Goal: Transaction & Acquisition: Obtain resource

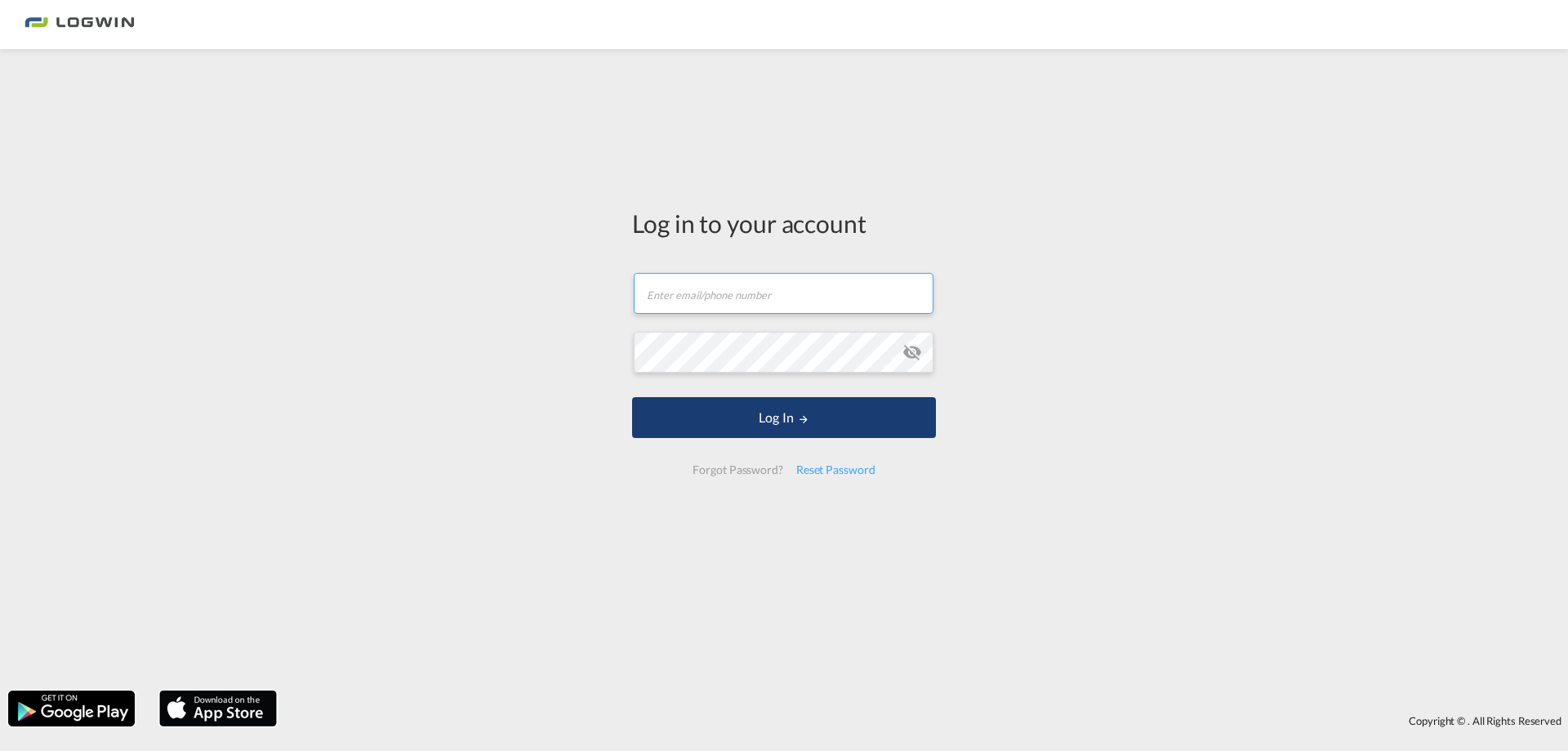
type input "[EMAIL_ADDRESS][PERSON_NAME][DOMAIN_NAME]"
click at [745, 417] on button "Log In" at bounding box center [784, 417] width 303 height 40
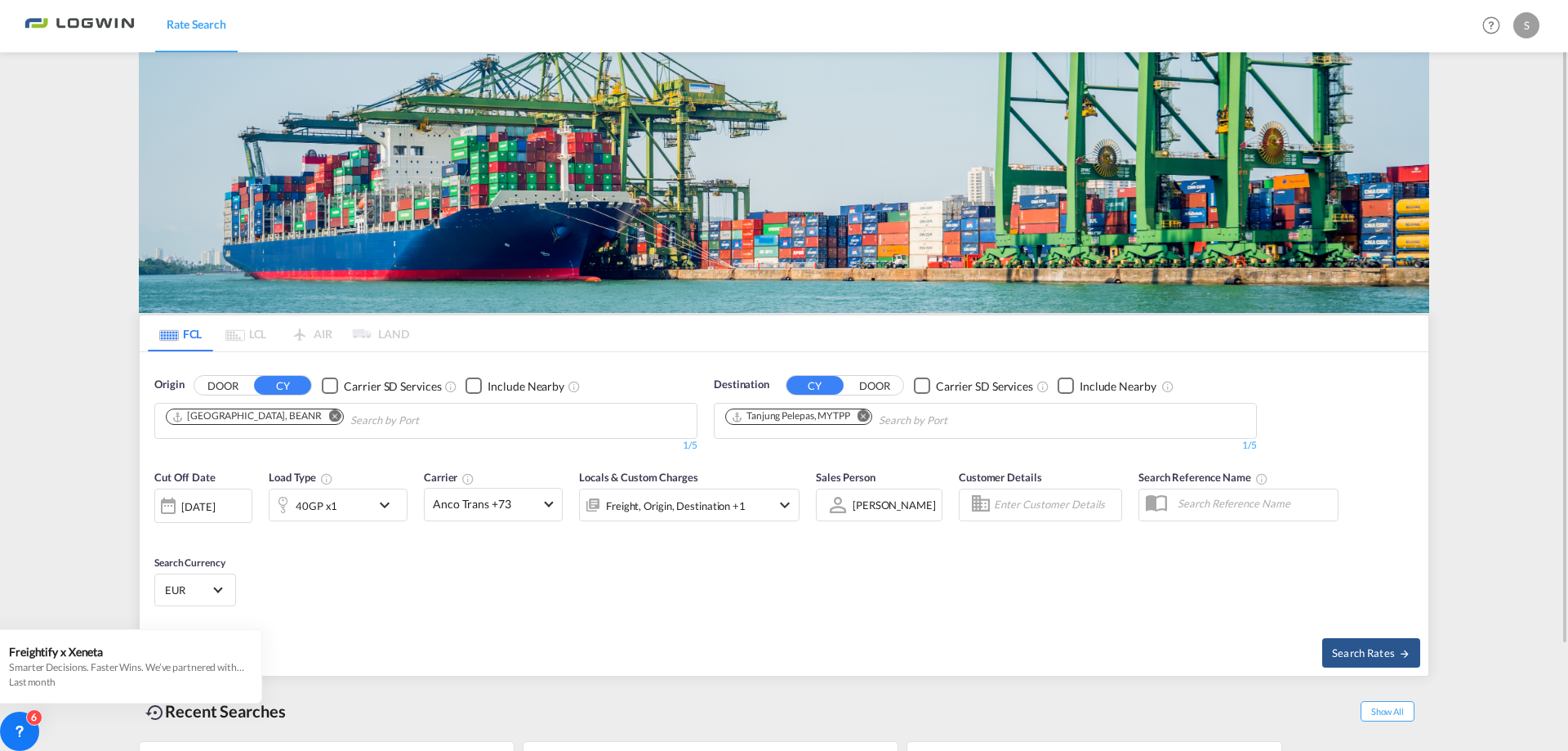
drag, startPoint x: 867, startPoint y: 417, endPoint x: 844, endPoint y: 417, distance: 23.0
click at [867, 416] on md-icon "Remove" at bounding box center [864, 416] width 12 height 12
click at [329, 413] on md-icon "Remove" at bounding box center [335, 416] width 12 height 12
click at [231, 423] on body "Rate Search Rate Search Help Resources Product Release S My Profile Logout FCL …" at bounding box center [784, 376] width 1568 height 751
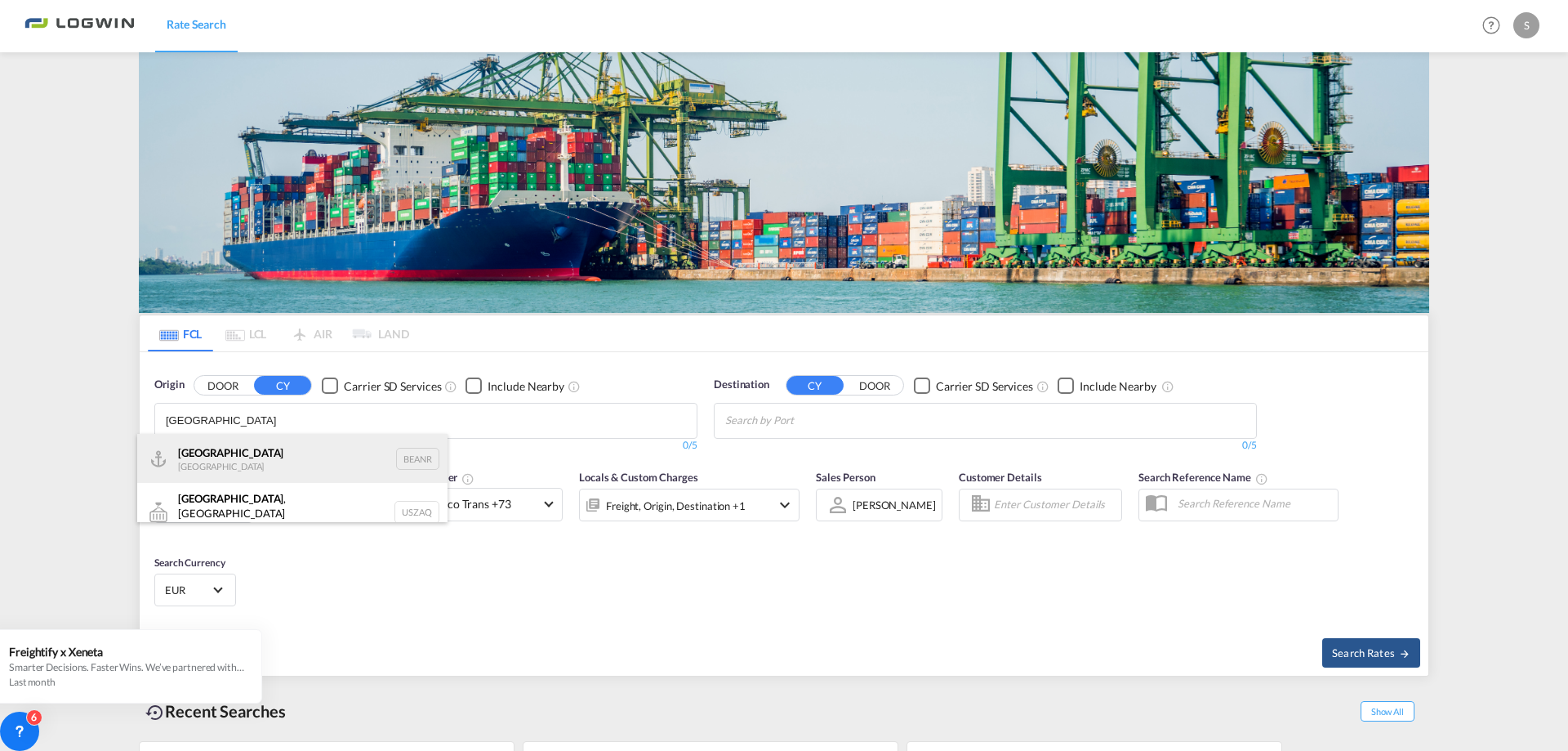
type input "[GEOGRAPHIC_DATA]"
click at [217, 458] on div "Antwerp [GEOGRAPHIC_DATA] BEANR" at bounding box center [292, 458] width 310 height 49
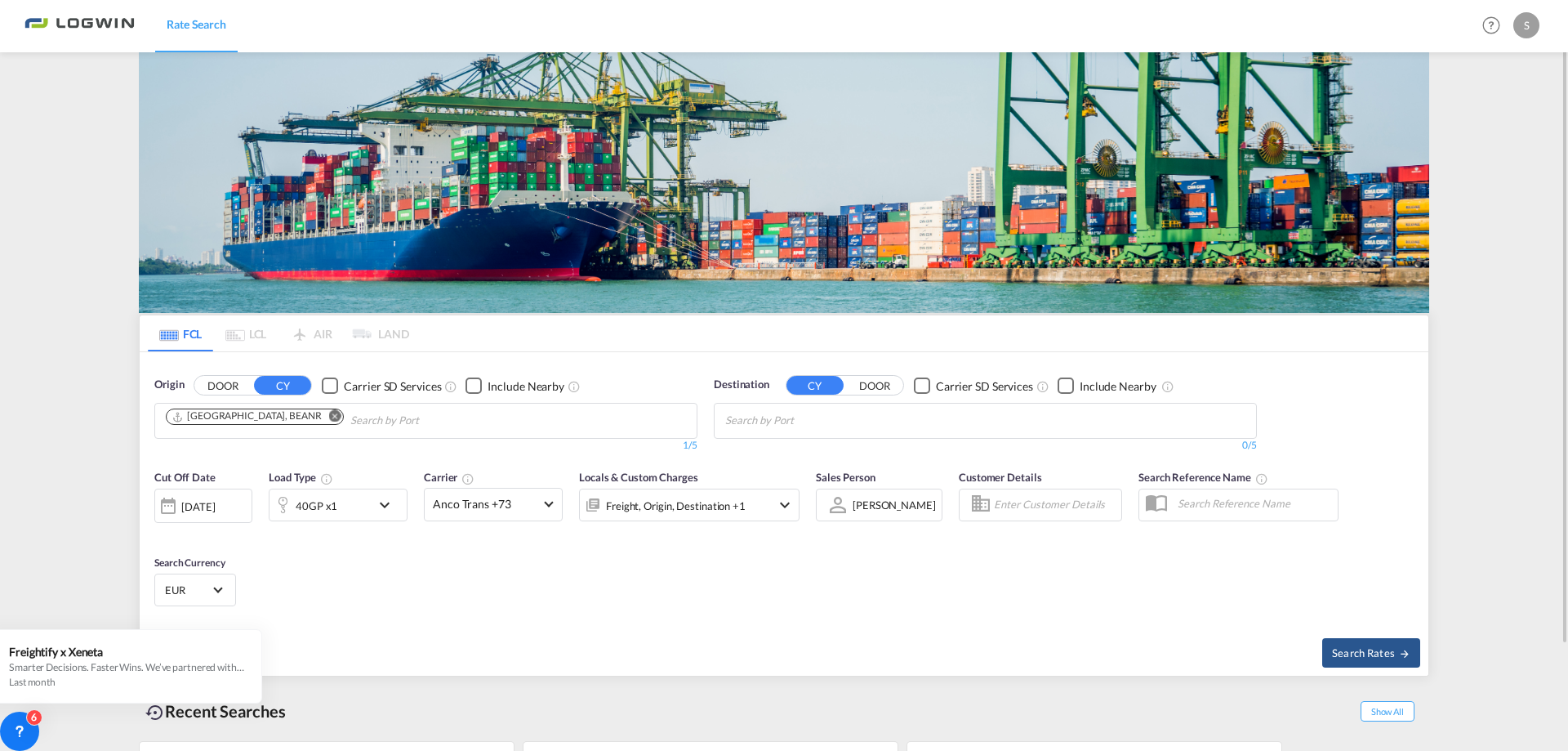
click at [939, 420] on body "Rate Search Rate Search Help Resources Product Release S My Profile Logout FCL …" at bounding box center [784, 376] width 1568 height 751
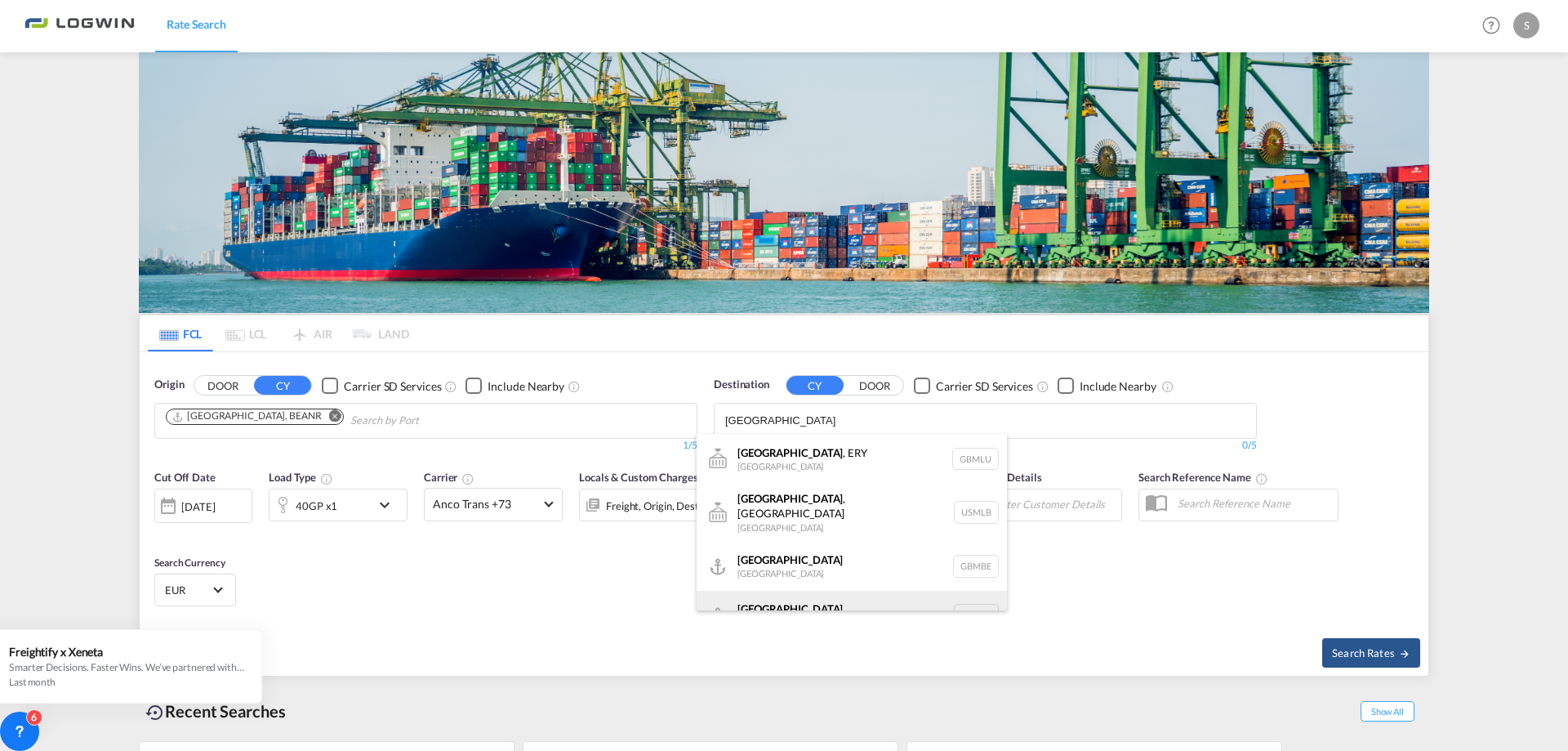
type input "[GEOGRAPHIC_DATA]"
click at [834, 595] on div "[GEOGRAPHIC_DATA] [GEOGRAPHIC_DATA] AUMEL" at bounding box center [851, 615] width 310 height 49
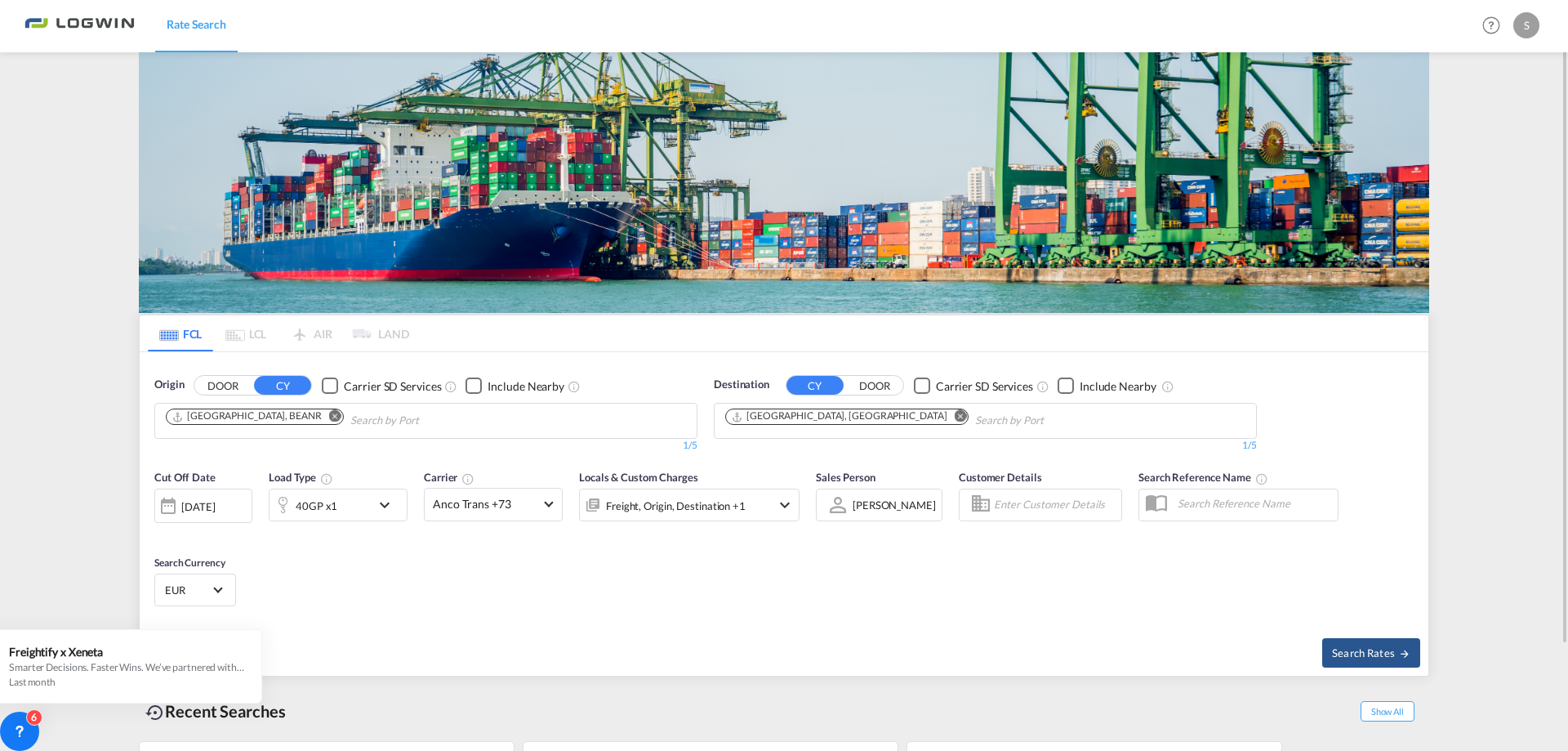
click at [345, 509] on div "40GP x1" at bounding box center [320, 505] width 101 height 33
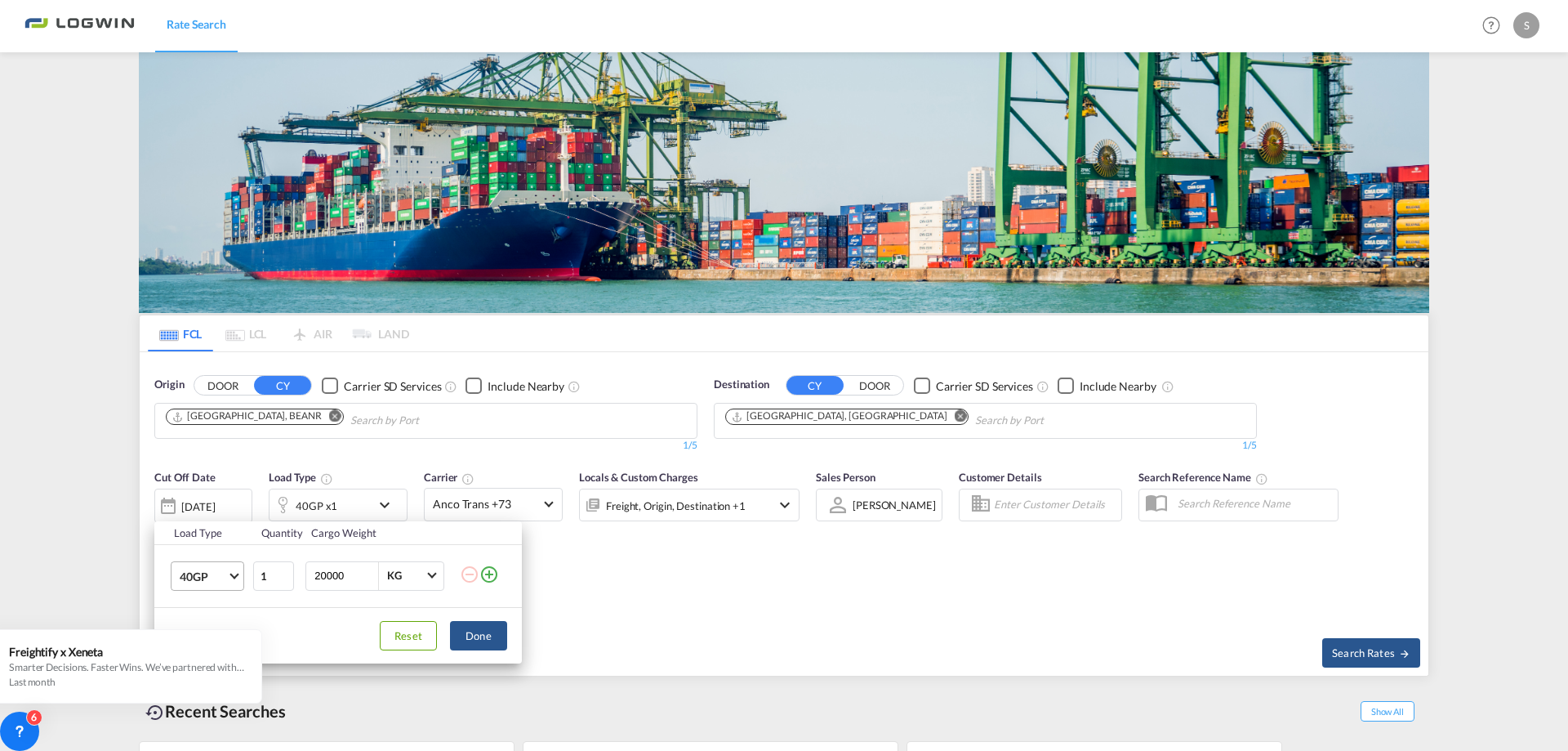
click at [222, 580] on span "40GP" at bounding box center [203, 577] width 47 height 17
click at [205, 605] on md-option "40HC" at bounding box center [222, 615] width 111 height 39
click at [480, 640] on button "Done" at bounding box center [479, 636] width 57 height 30
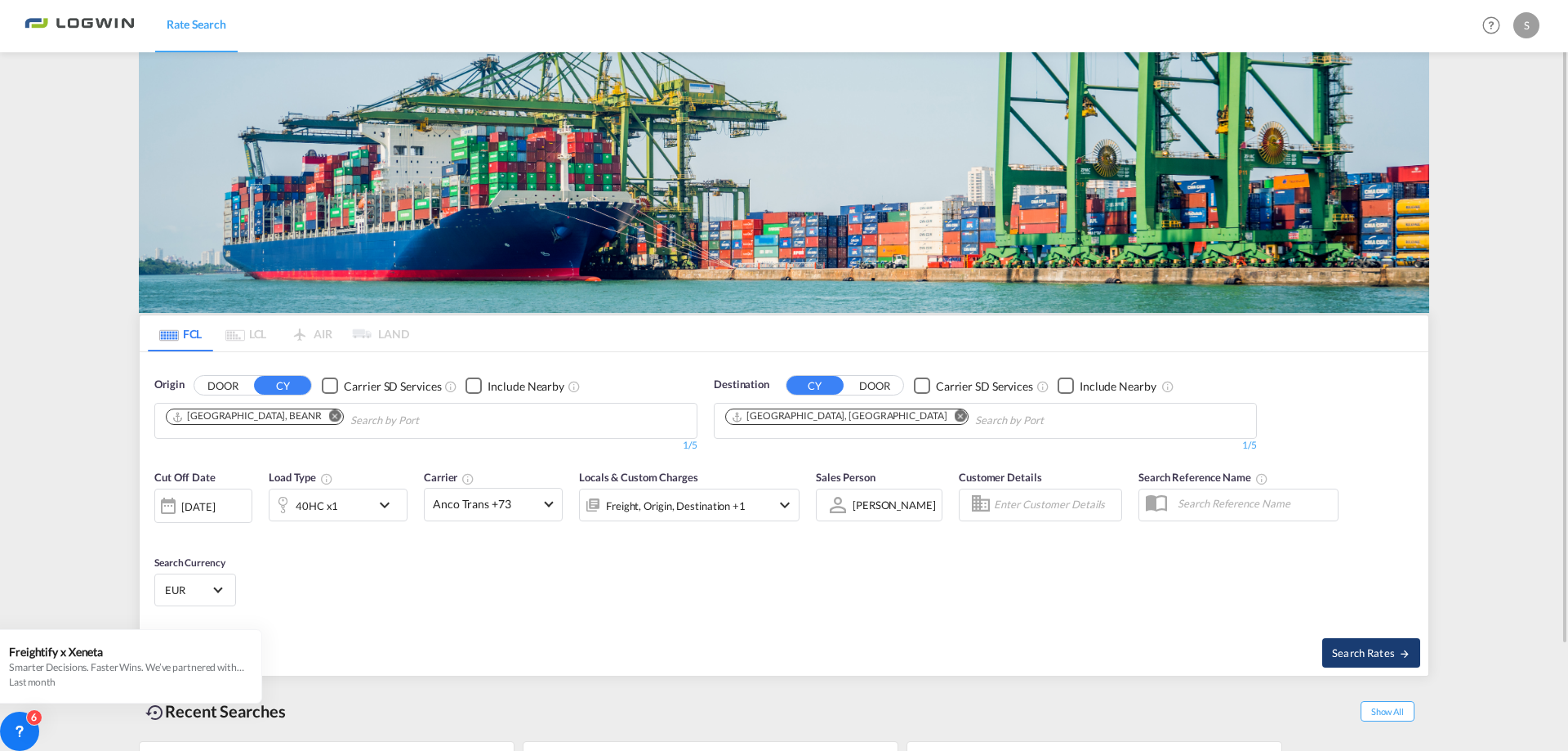
click at [1403, 645] on button "Search Rates" at bounding box center [1370, 653] width 98 height 30
type input "BEANR to AUMEL / [DATE]"
